Goal: Task Accomplishment & Management: Complete application form

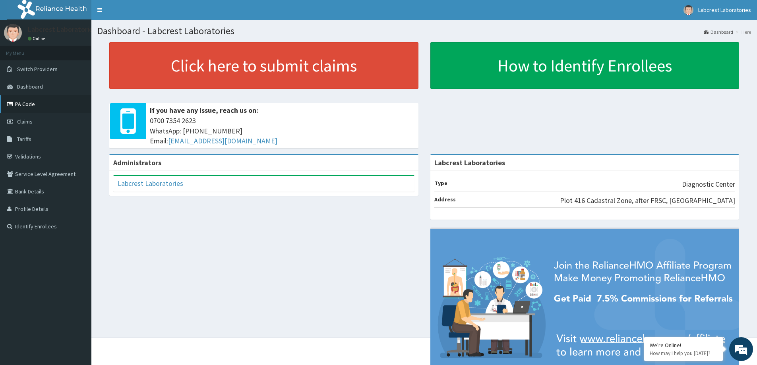
click at [46, 105] on link "PA Code" at bounding box center [45, 103] width 91 height 17
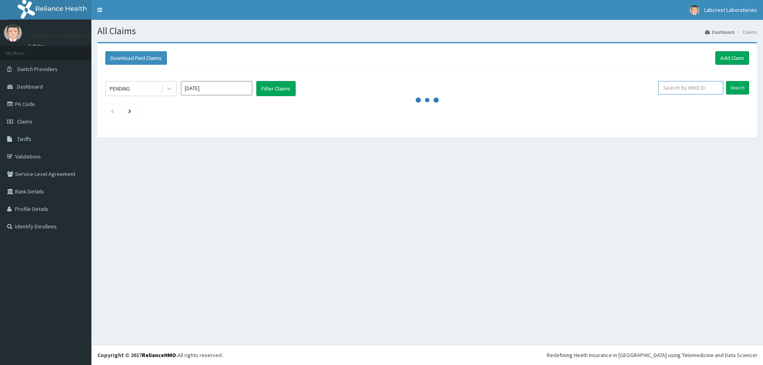
click at [675, 89] on input "text" at bounding box center [690, 88] width 65 height 14
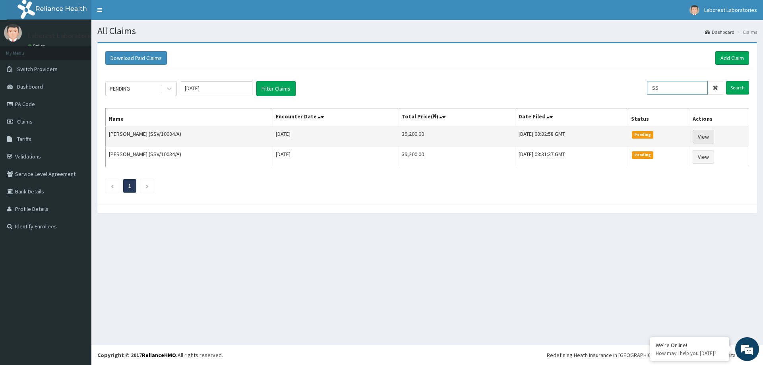
type input "SS"
click at [710, 138] on link "View" at bounding box center [702, 137] width 21 height 14
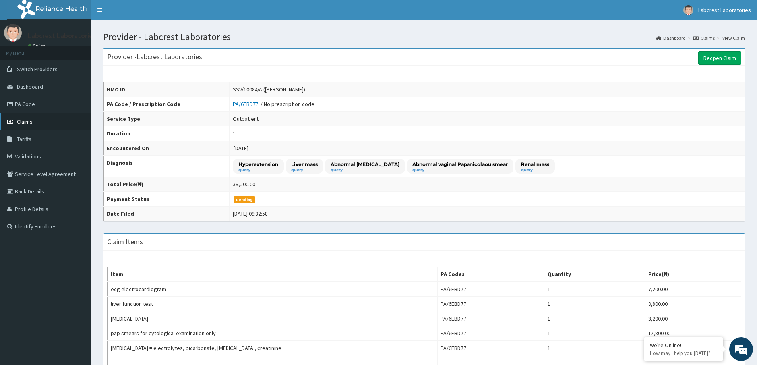
click at [42, 124] on link "Claims" at bounding box center [45, 121] width 91 height 17
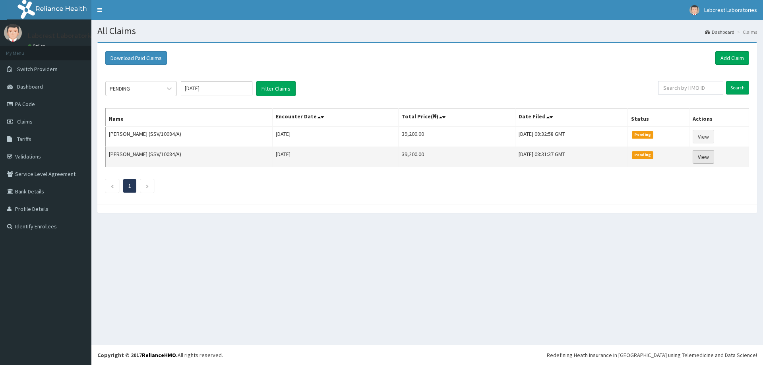
click at [704, 158] on link "View" at bounding box center [702, 157] width 21 height 14
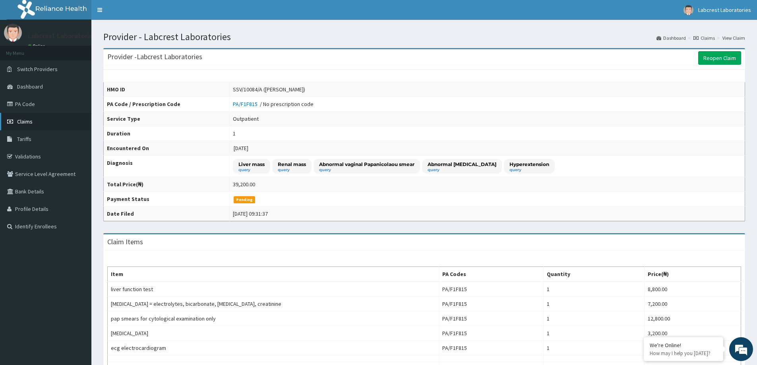
click at [41, 122] on link "Claims" at bounding box center [45, 121] width 91 height 17
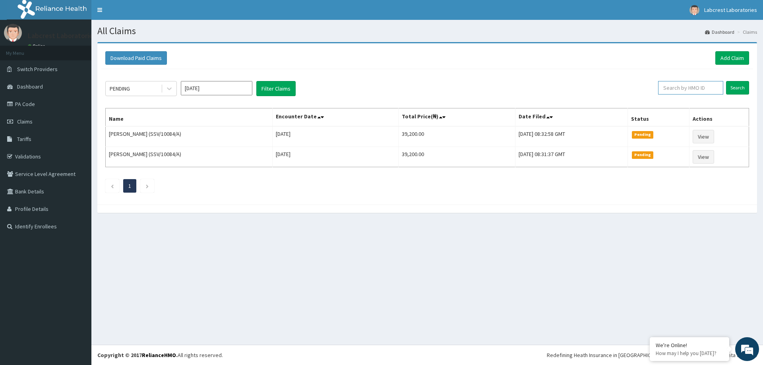
click at [692, 89] on input "text" at bounding box center [690, 88] width 65 height 14
type input "SSV/10084/B"
click at [738, 54] on link "Add Claim" at bounding box center [732, 58] width 34 height 14
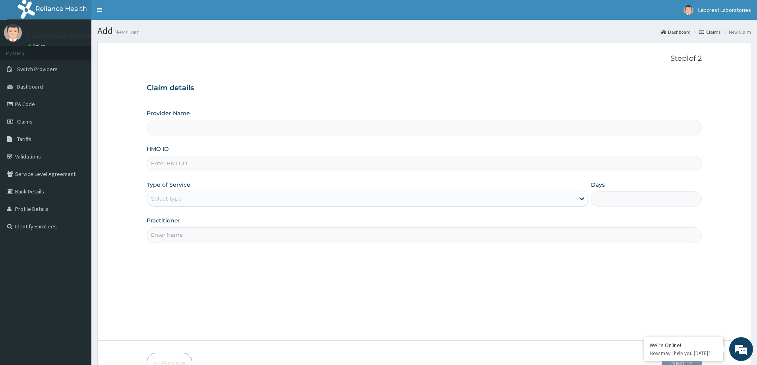
type input "Labcrest Laboratories"
click at [203, 165] on input "HMO ID" at bounding box center [424, 163] width 555 height 15
type input "SSV/10084/B"
click at [204, 195] on div "Select type" at bounding box center [360, 198] width 427 height 13
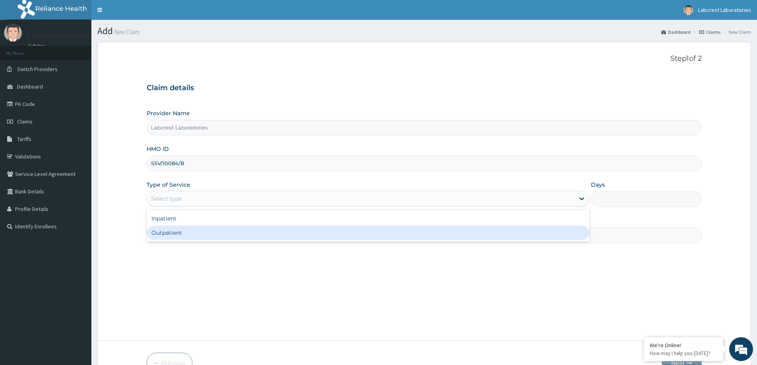
click at [192, 234] on div "Outpatient" at bounding box center [368, 233] width 442 height 14
type input "1"
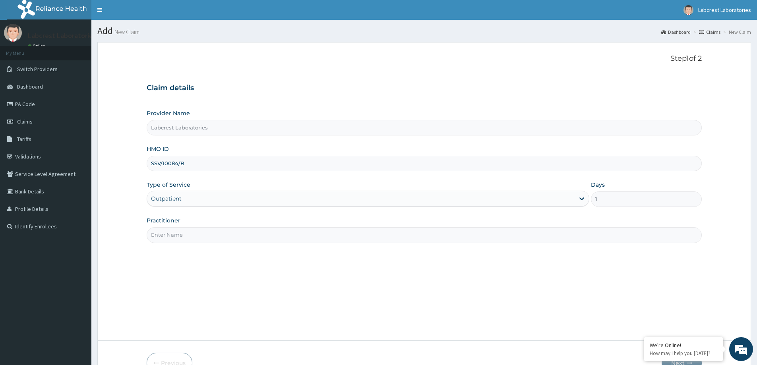
click at [191, 234] on input "Practitioner" at bounding box center [424, 234] width 555 height 15
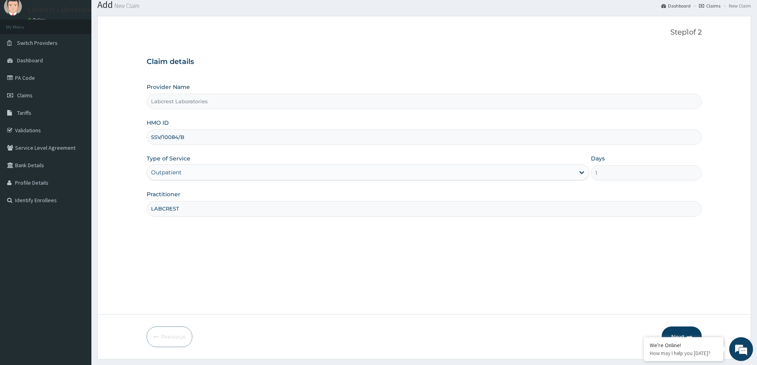
scroll to position [47, 0]
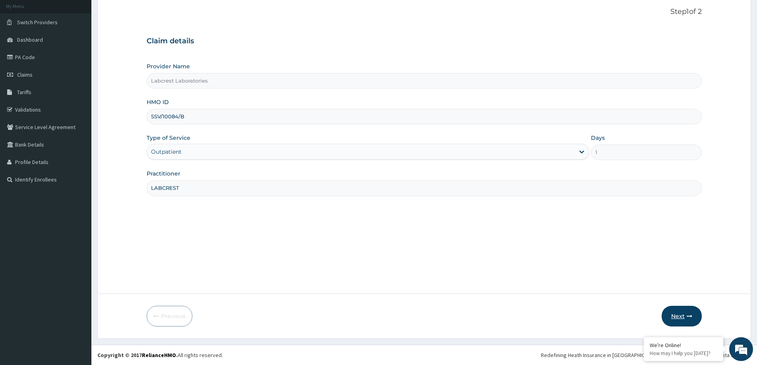
type input "LABCREST"
click at [687, 318] on icon "button" at bounding box center [689, 316] width 6 height 6
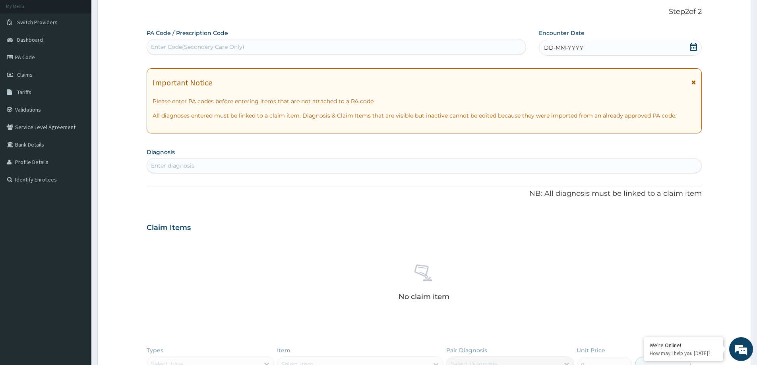
click at [242, 46] on div "Enter Code(Secondary Care Only)" at bounding box center [197, 47] width 93 height 8
type input "PA/06E6BC"
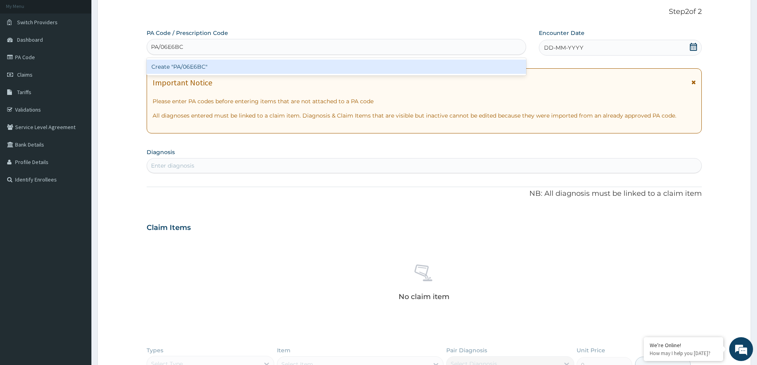
click at [209, 68] on div "Create "PA/06E6BC"" at bounding box center [336, 67] width 379 height 14
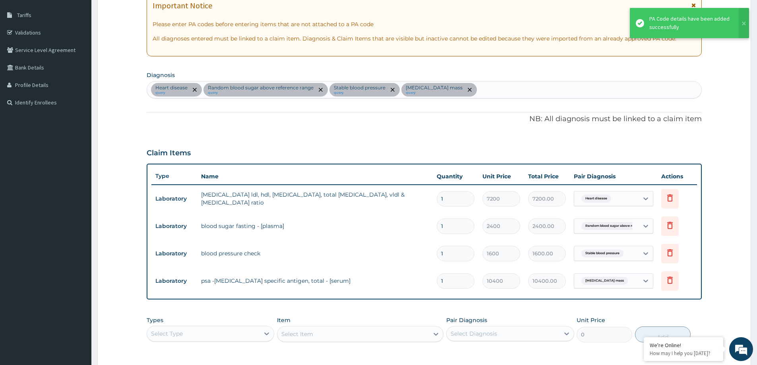
scroll to position [244, 0]
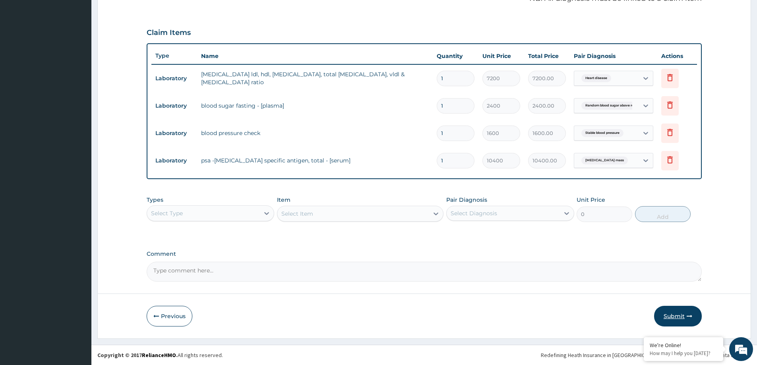
click at [671, 317] on button "Submit" at bounding box center [678, 316] width 48 height 21
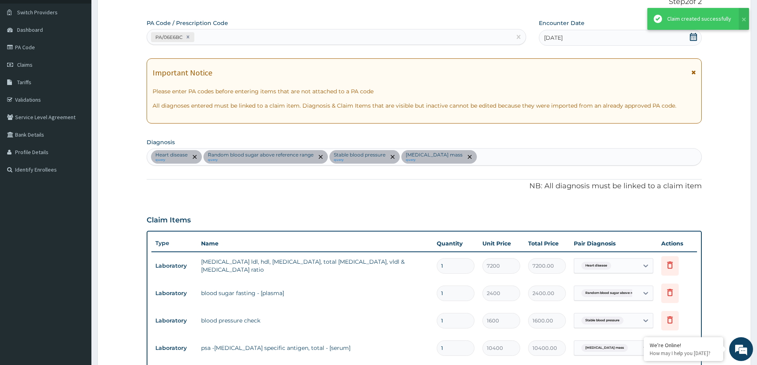
scroll to position [7, 0]
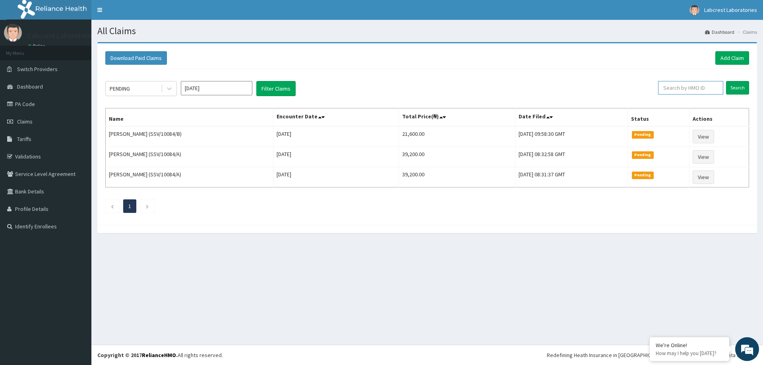
click at [692, 89] on input "text" at bounding box center [690, 88] width 65 height 14
type input "SSV/10084/A"
click at [735, 53] on link "Add Claim" at bounding box center [732, 58] width 34 height 14
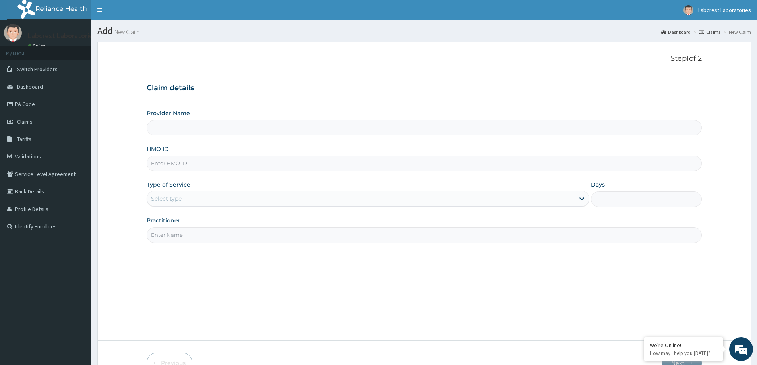
type input "Labcrest Laboratories"
click at [187, 162] on input "HMO ID" at bounding box center [424, 163] width 555 height 15
type input "SSV/10084/A"
click at [180, 196] on div "Select type" at bounding box center [166, 199] width 31 height 8
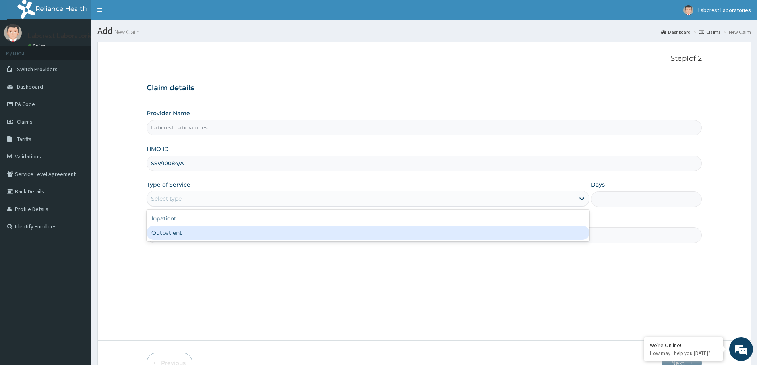
click at [183, 234] on div "Outpatient" at bounding box center [368, 233] width 442 height 14
type input "1"
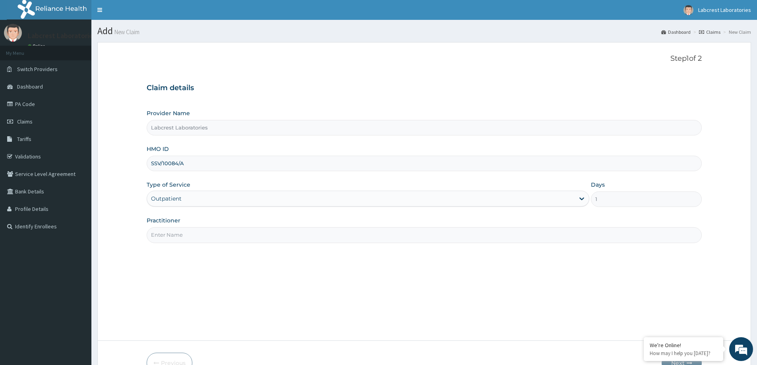
click at [184, 232] on input "Practitioner" at bounding box center [424, 234] width 555 height 15
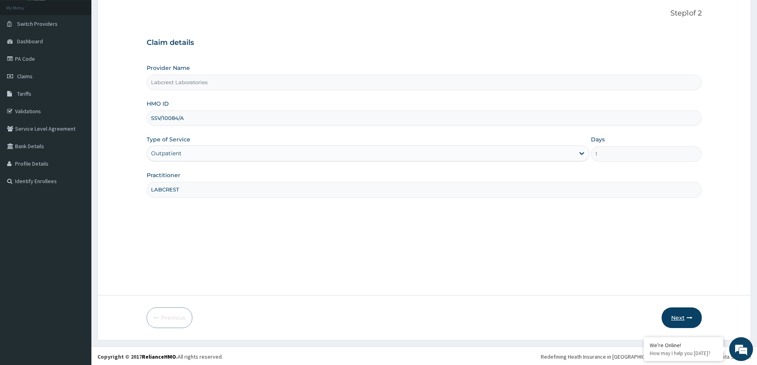
scroll to position [47, 0]
type input "LABCREST"
click at [684, 317] on button "Next" at bounding box center [681, 316] width 40 height 21
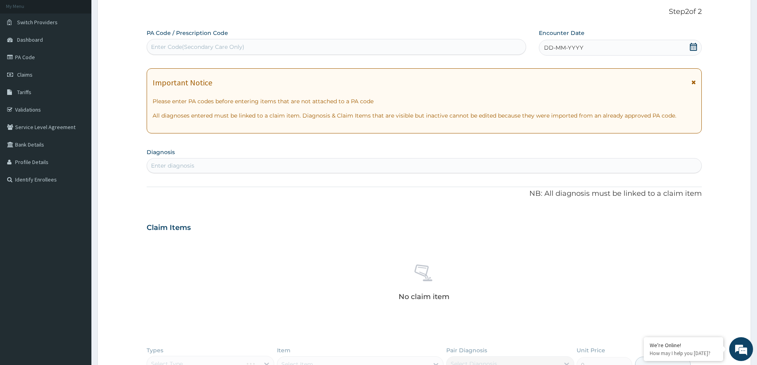
click at [199, 43] on div "Enter Code(Secondary Care Only)" at bounding box center [197, 47] width 93 height 8
type input "PA/5C1F5D"
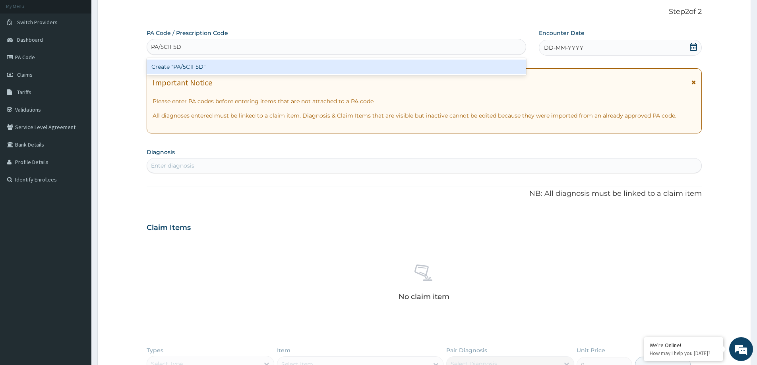
click at [197, 66] on div "Create "PA/5C1F5D"" at bounding box center [336, 67] width 379 height 14
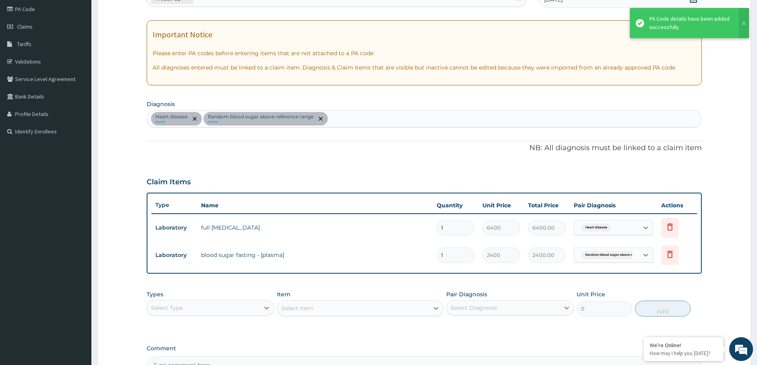
scroll to position [189, 0]
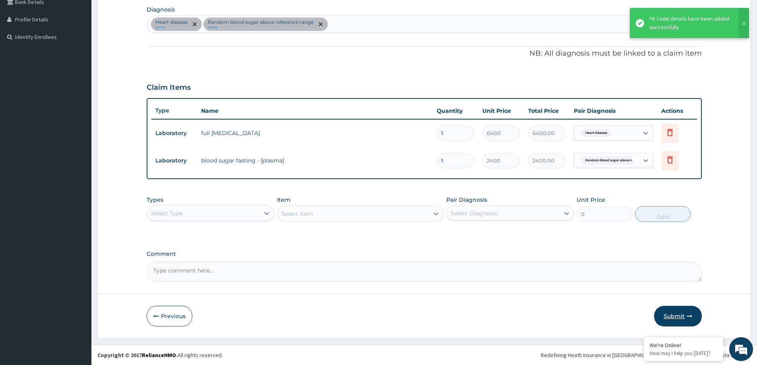
click at [674, 315] on button "Submit" at bounding box center [678, 316] width 48 height 21
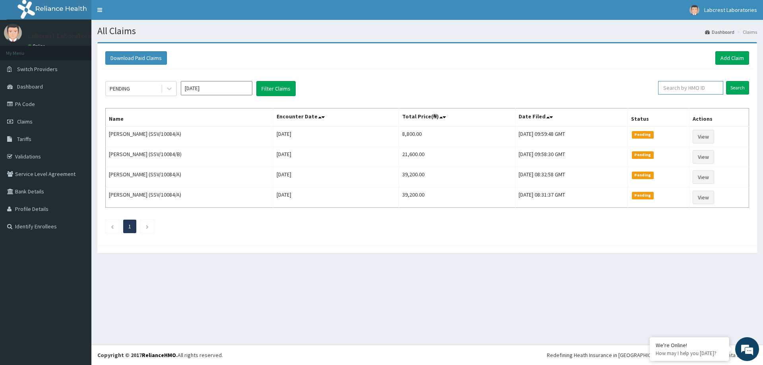
click at [701, 90] on input "text" at bounding box center [690, 88] width 65 height 14
type input "SSV/10084/B"
click at [729, 58] on link "Add Claim" at bounding box center [732, 58] width 34 height 14
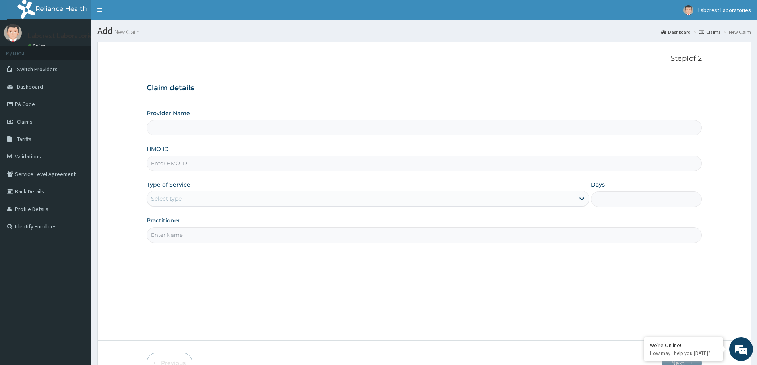
type input "Labcrest Laboratories"
click at [202, 162] on input "HMO ID" at bounding box center [424, 163] width 555 height 15
type input "SSV/10084/B"
click at [195, 198] on div "Select type" at bounding box center [360, 198] width 427 height 13
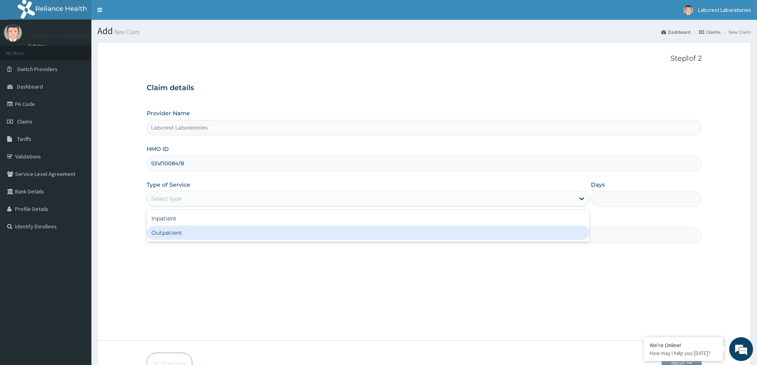
click at [187, 233] on div "Outpatient" at bounding box center [368, 233] width 442 height 14
type input "1"
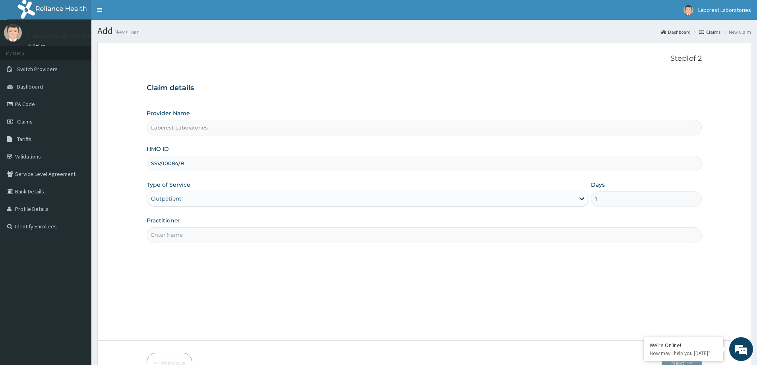
click at [185, 235] on input "Practitioner" at bounding box center [424, 234] width 555 height 15
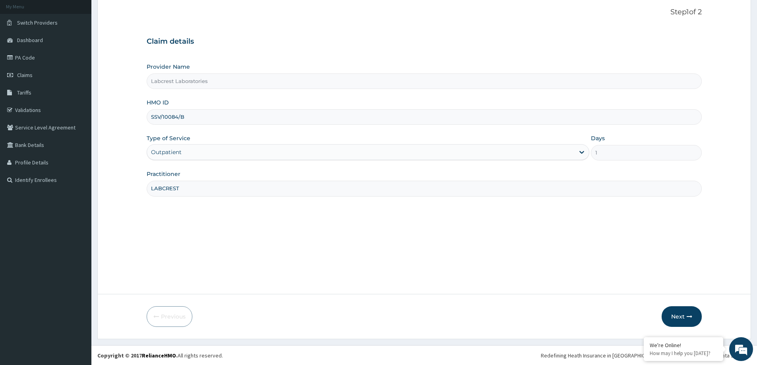
scroll to position [47, 0]
type input "LABCREST"
click at [692, 314] on button "Next" at bounding box center [681, 316] width 40 height 21
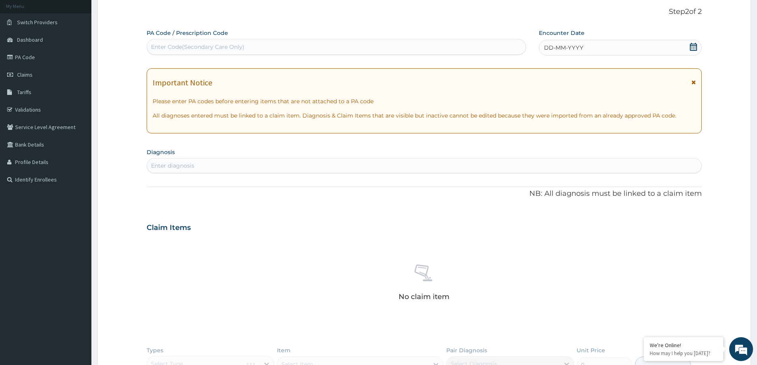
click at [230, 41] on div "Enter Code(Secondary Care Only)" at bounding box center [336, 47] width 378 height 13
type input "PA/790AE0"
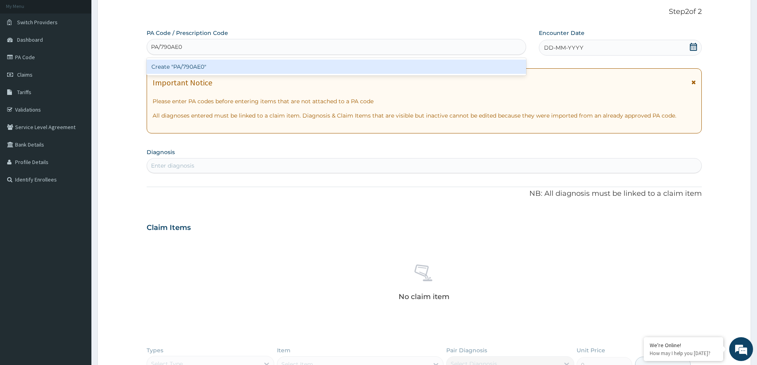
click at [201, 63] on div "Create "PA/790AE0"" at bounding box center [336, 67] width 379 height 14
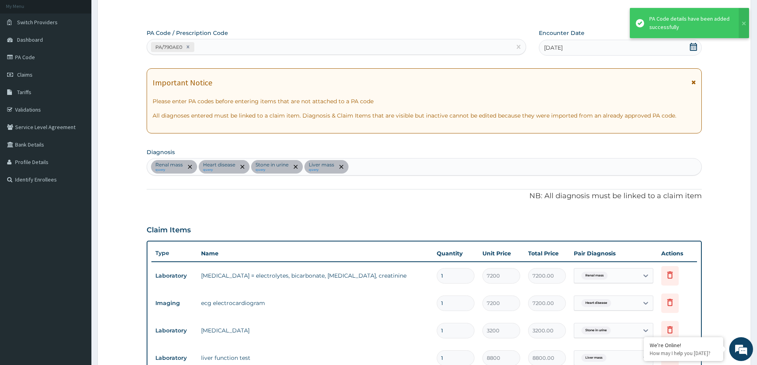
scroll to position [48, 0]
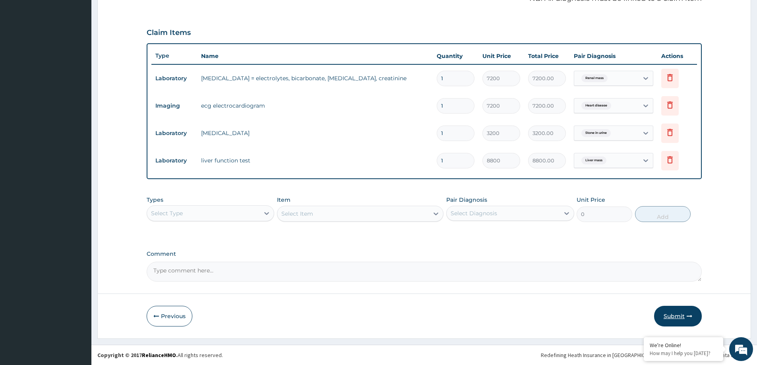
click at [676, 315] on button "Submit" at bounding box center [678, 316] width 48 height 21
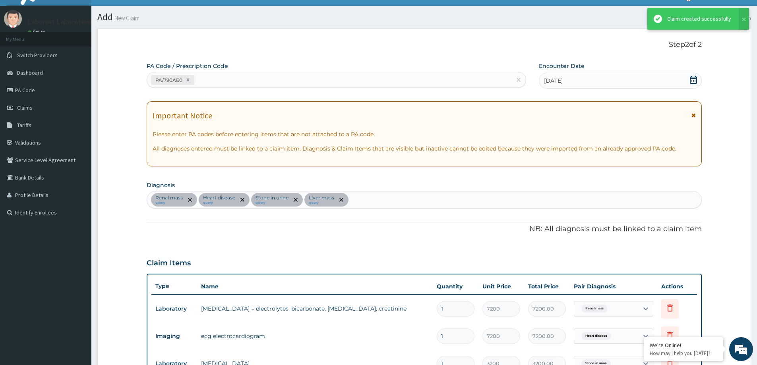
scroll to position [244, 0]
